Goal: Information Seeking & Learning: Find specific fact

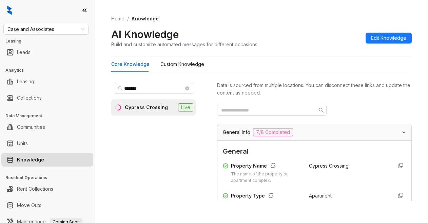
scroll to position [509, 0]
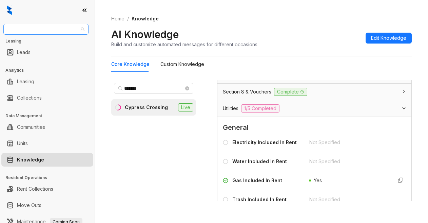
click at [45, 28] on span "Case and Associates" at bounding box center [45, 29] width 77 height 10
type input "*****"
click at [47, 50] on div "Indus (Realpage/Knock)" at bounding box center [46, 53] width 74 height 7
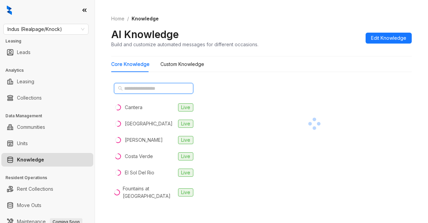
click at [149, 85] on input "text" at bounding box center [154, 87] width 60 height 7
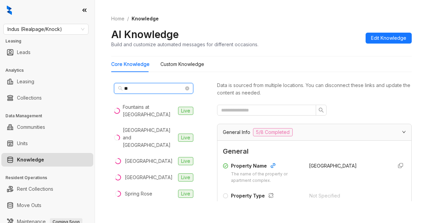
type input "*"
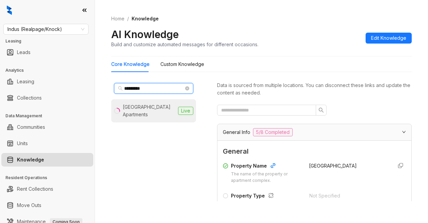
type input "*********"
click at [154, 107] on div "Stratford House Apartments" at bounding box center [149, 110] width 53 height 15
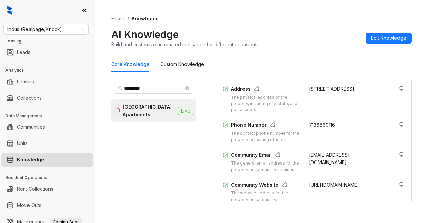
scroll to position [136, 0]
drag, startPoint x: 304, startPoint y: 98, endPoint x: 334, endPoint y: 102, distance: 30.1
click at [334, 93] on div "4010 Linkwood Dr, Houston, TX, 77025" at bounding box center [348, 89] width 78 height 7
copy div "4010 Linkwood Dr, Houston, TX, 77025"
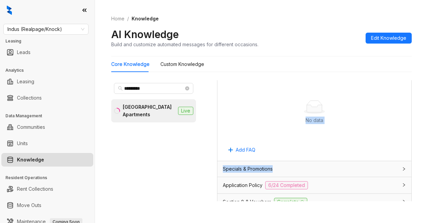
drag, startPoint x: 303, startPoint y: 200, endPoint x: 321, endPoint y: 109, distance: 92.4
click at [303, 191] on div "General Info 7/8 Completed General Property Name The name of the property or ap…" at bounding box center [314, 30] width 195 height 653
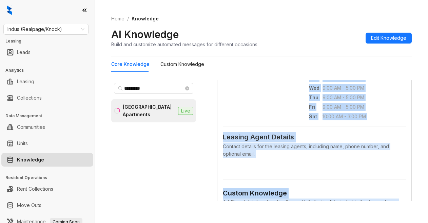
scroll to position [284, 0]
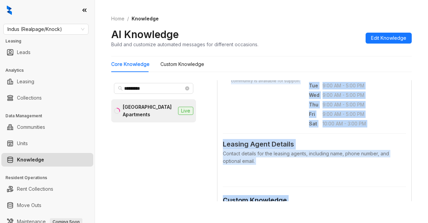
drag, startPoint x: 333, startPoint y: 137, endPoint x: 332, endPoint y: 126, distance: 11.3
click at [333, 127] on span "10:00 AM - 3:00 PM" at bounding box center [355, 123] width 64 height 7
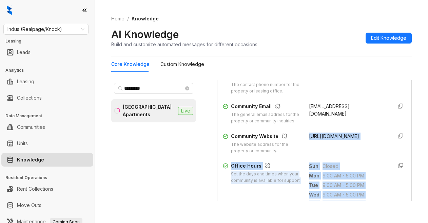
scroll to position [182, 0]
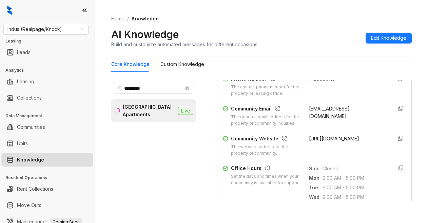
click at [345, 127] on div "Stratford@indusmgmt.com" at bounding box center [348, 116] width 78 height 22
drag, startPoint x: 304, startPoint y: 152, endPoint x: 317, endPoint y: 160, distance: 15.5
click at [317, 156] on div "https://www.stratfordhouseapts.com/" at bounding box center [348, 146] width 78 height 22
copy span "https://www.stratfordhouseapts.com/"
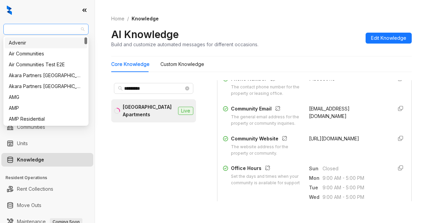
click at [63, 30] on span "Indus (Realpage/Knock)" at bounding box center [45, 29] width 77 height 10
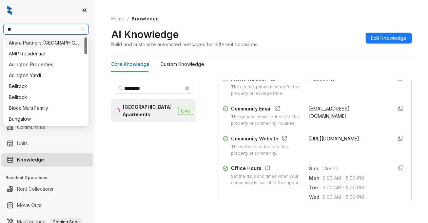
type input "***"
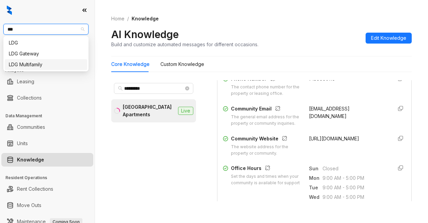
click at [66, 63] on div "LDG Multifamily" at bounding box center [46, 64] width 74 height 7
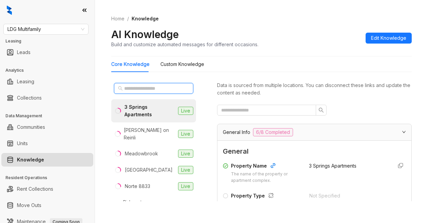
click at [161, 89] on input "text" at bounding box center [154, 87] width 60 height 7
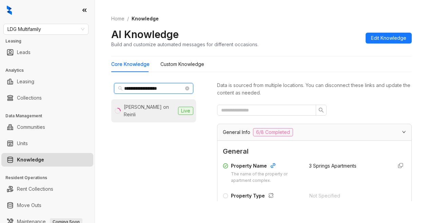
type input "**********"
click at [148, 102] on li "[PERSON_NAME] on Reinli Live" at bounding box center [153, 110] width 85 height 23
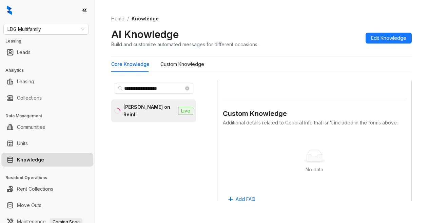
scroll to position [475, 0]
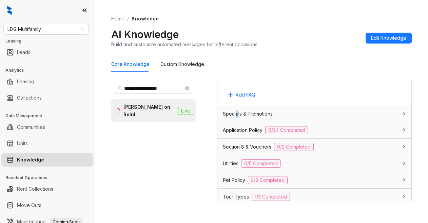
click at [238, 117] on span "Specials & Promotions" at bounding box center [248, 113] width 50 height 7
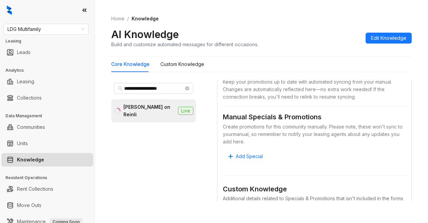
scroll to position [543, 0]
